Goal: Check status: Check status

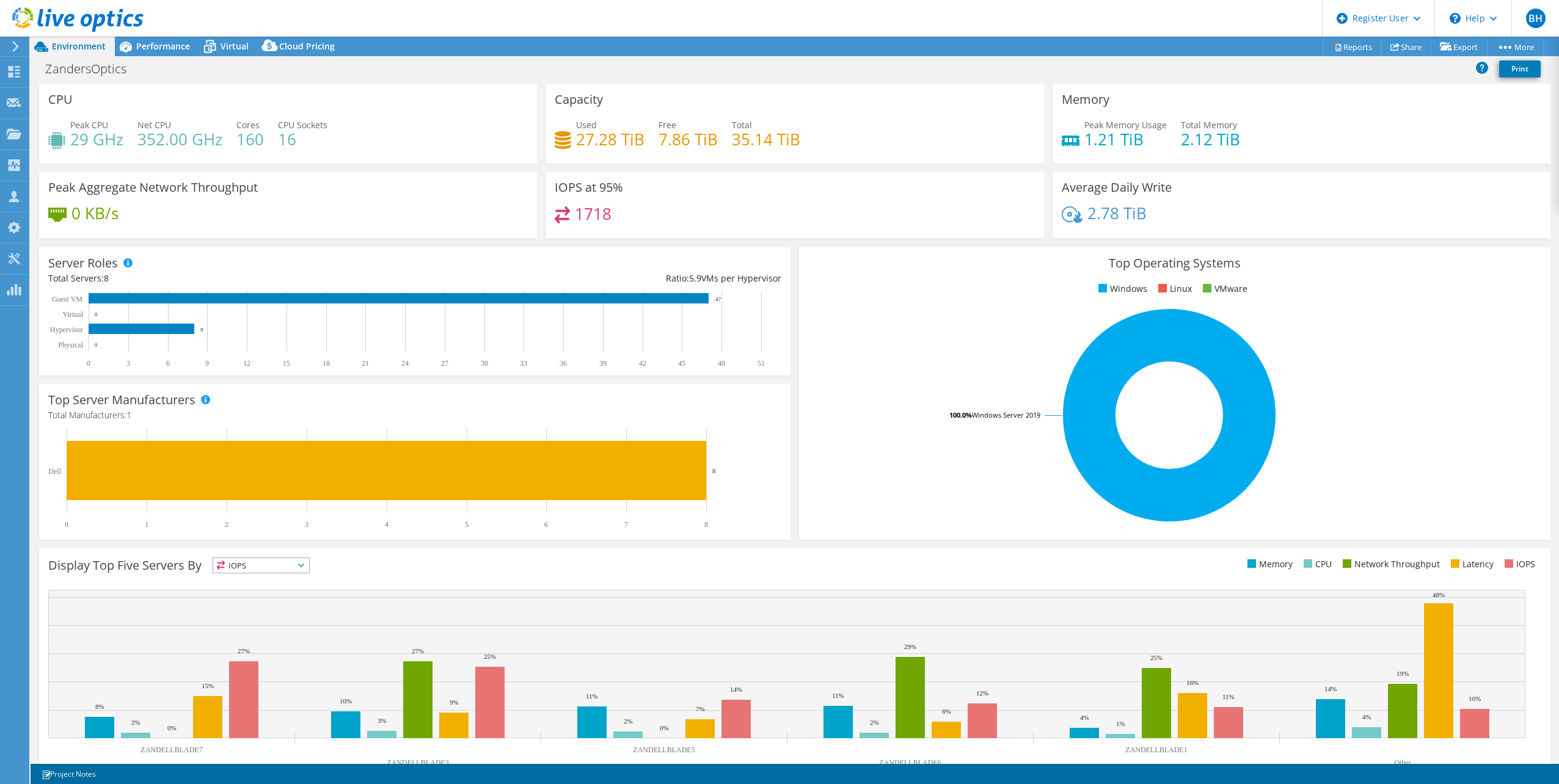
select select "USEast"
select select "USD"
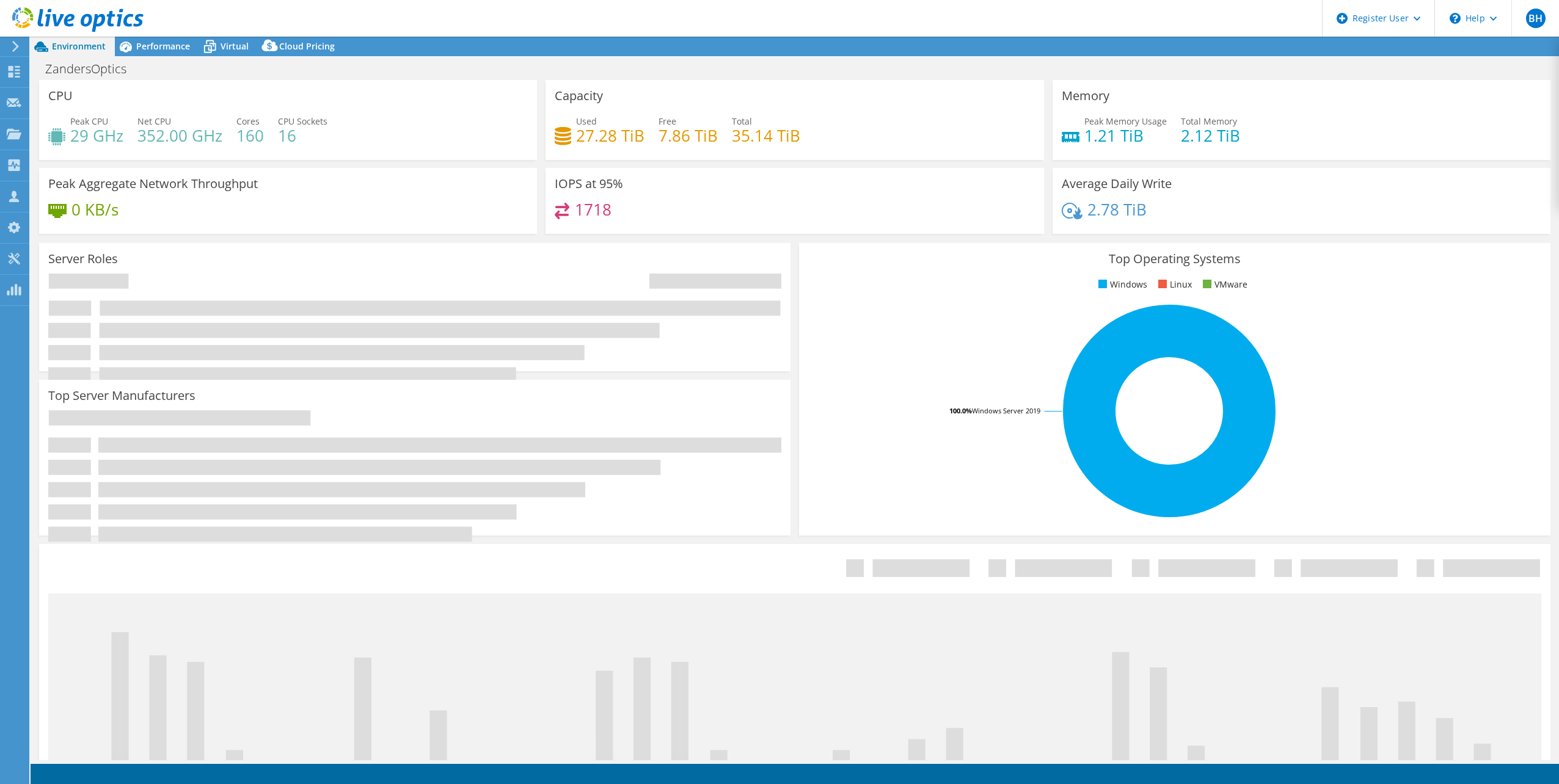
select select "USEast"
select select "USD"
